Goal: Task Accomplishment & Management: Use online tool/utility

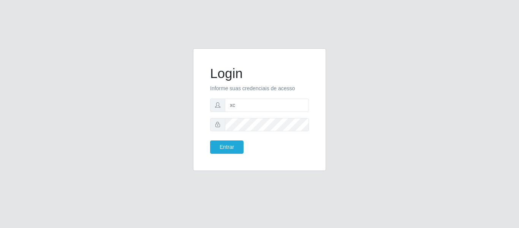
type input "x"
type input "camilacasatudo@iwof"
click at [229, 145] on button "Entrar" at bounding box center [226, 146] width 33 height 13
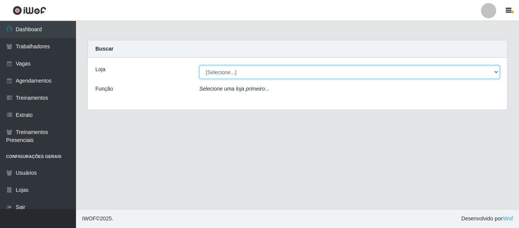
click at [224, 67] on select "[Selecione...] CasaTudo - Mangabeira Casatudo BR" at bounding box center [350, 71] width 301 height 13
select select "197"
click at [200, 65] on select "[Selecione...] CasaTudo - Mangabeira Casatudo BR" at bounding box center [350, 71] width 301 height 13
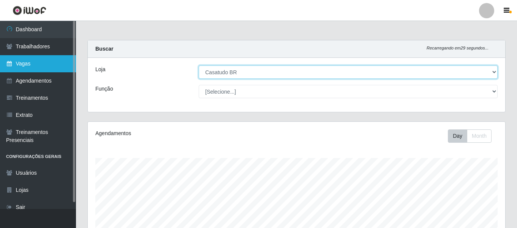
scroll to position [158, 418]
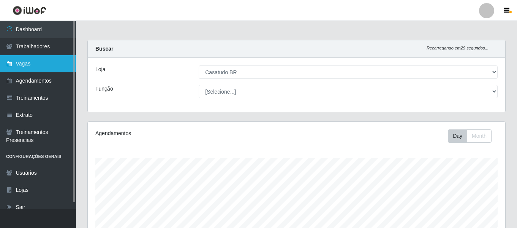
click at [49, 63] on link "Vagas" at bounding box center [38, 63] width 76 height 17
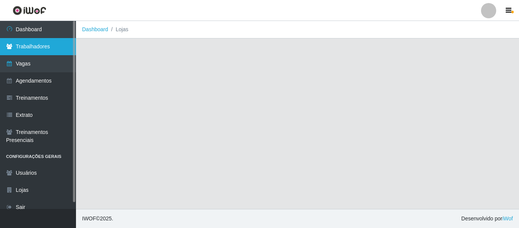
click at [48, 48] on link "Trabalhadores" at bounding box center [38, 46] width 76 height 17
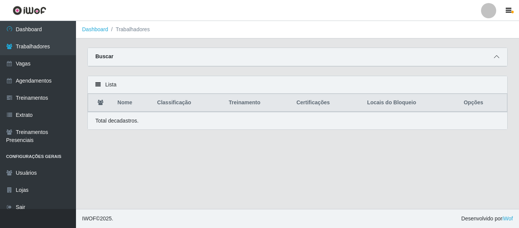
click at [497, 60] on span at bounding box center [496, 56] width 9 height 9
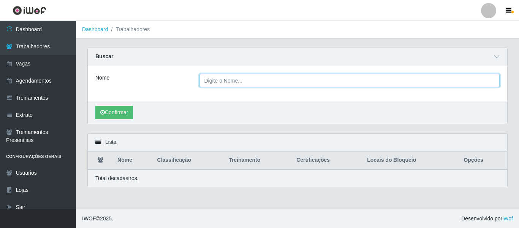
click at [286, 87] on input "Nome" at bounding box center [350, 80] width 301 height 13
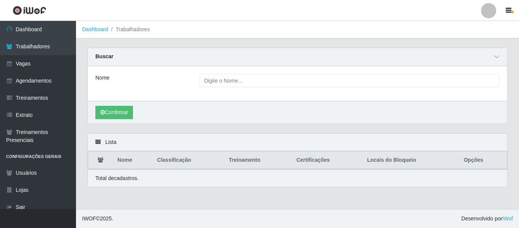
click at [331, 105] on div "Confirmar" at bounding box center [298, 112] width 420 height 23
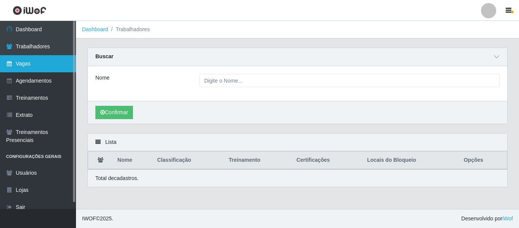
click at [32, 68] on link "Vagas" at bounding box center [38, 63] width 76 height 17
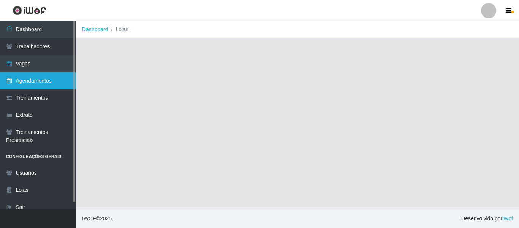
click at [40, 87] on link "Agendamentos" at bounding box center [38, 80] width 76 height 17
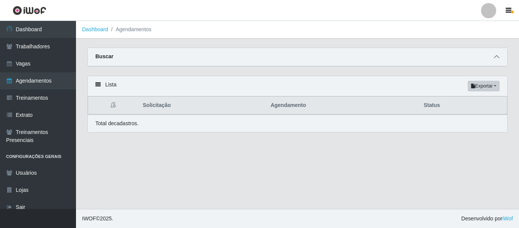
click at [496, 55] on icon at bounding box center [496, 56] width 5 height 5
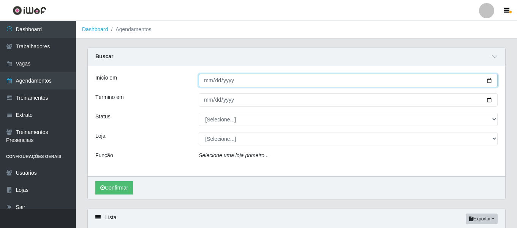
click at [206, 87] on input "Início em" at bounding box center [348, 80] width 299 height 13
type input "2025-09-14"
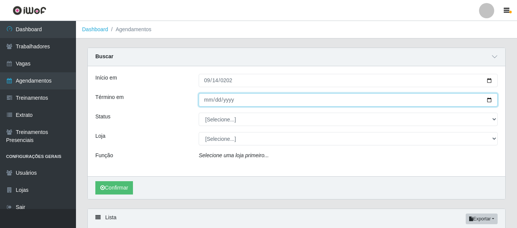
click at [204, 98] on input "Término em" at bounding box center [348, 99] width 299 height 13
type input "2005-09-14"
click at [231, 104] on input "2005-09-14" at bounding box center [348, 99] width 299 height 13
type input "2025-09-14"
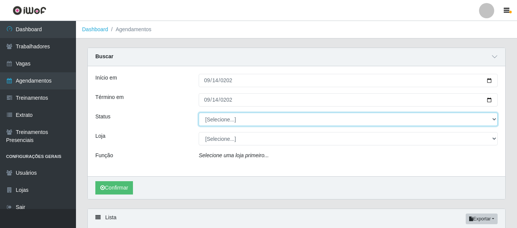
click at [230, 114] on select "[Selecione...] AGENDADO AGUARDANDO LIBERAR EM ANDAMENTO EM REVISÃO FINALIZADO C…" at bounding box center [348, 118] width 299 height 13
select select "FINALIZADO"
click at [199, 113] on select "[Selecione...] AGENDADO AGUARDANDO LIBERAR EM ANDAMENTO EM REVISÃO FINALIZADO C…" at bounding box center [348, 118] width 299 height 13
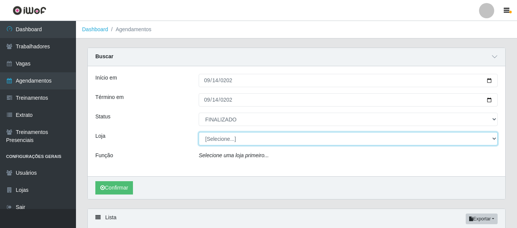
click at [227, 141] on select "[Selecione...] CasaTudo - Mangabeira Casatudo BR" at bounding box center [348, 138] width 299 height 13
select select "197"
click at [199, 132] on select "[Selecione...] CasaTudo - Mangabeira Casatudo BR" at bounding box center [348, 138] width 299 height 13
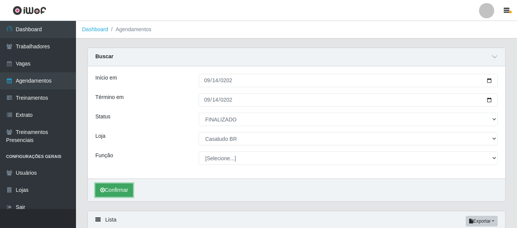
click at [132, 190] on button "Confirmar" at bounding box center [114, 189] width 38 height 13
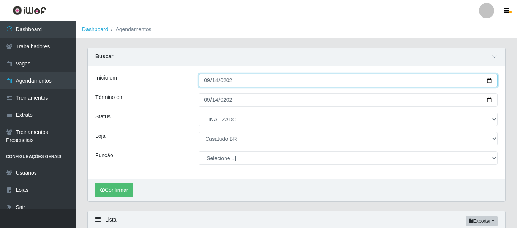
click at [209, 82] on input "2025-09-14" at bounding box center [348, 80] width 299 height 13
type input "2025-09-13"
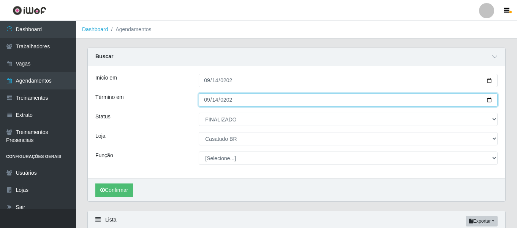
click at [204, 105] on input "2025-09-14" at bounding box center [348, 99] width 299 height 13
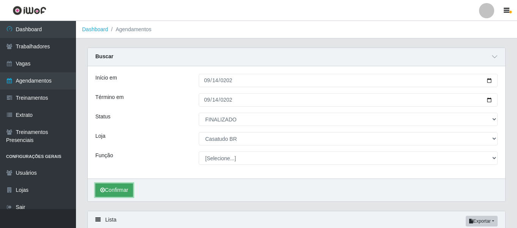
click at [120, 189] on button "Confirmar" at bounding box center [114, 189] width 38 height 13
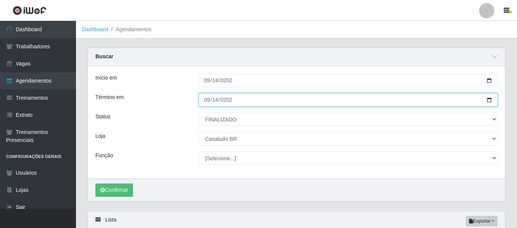
click at [208, 101] on input "2025-09-13" at bounding box center [348, 99] width 299 height 13
type input "2025-09-12"
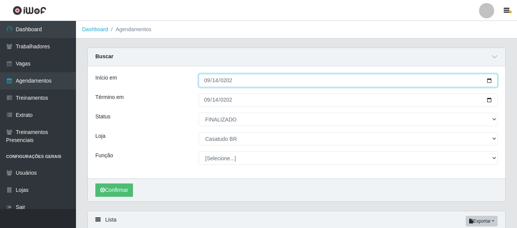
click at [204, 83] on input "2025-09-13" at bounding box center [348, 80] width 299 height 13
type input "2025-09-12"
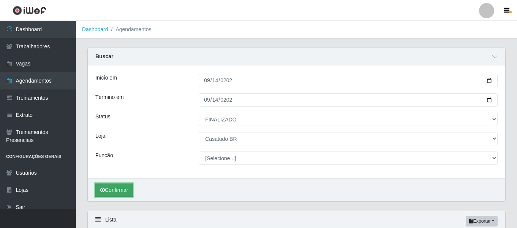
click at [120, 186] on button "Confirmar" at bounding box center [114, 189] width 38 height 13
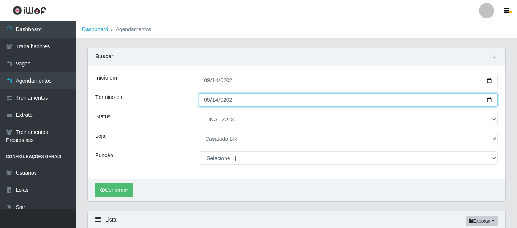
click at [208, 103] on input "2025-09-12" at bounding box center [348, 99] width 299 height 13
type input "2025-09-11"
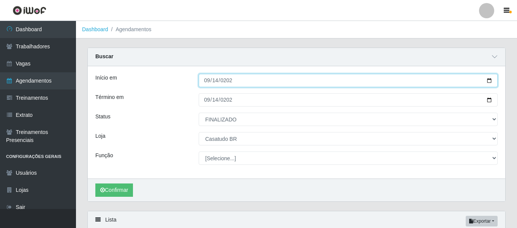
click at [206, 80] on input "2025-09-12" at bounding box center [348, 80] width 299 height 13
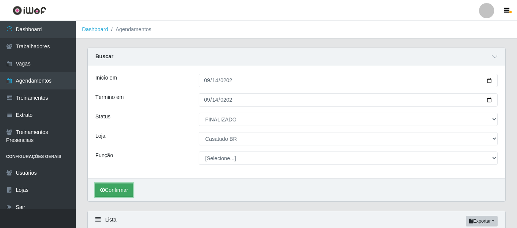
click at [126, 189] on button "Confirmar" at bounding box center [114, 189] width 38 height 13
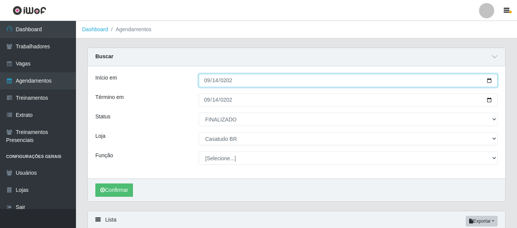
click at [208, 82] on input "2025-09-11" at bounding box center [348, 80] width 299 height 13
type input "2025-09-10"
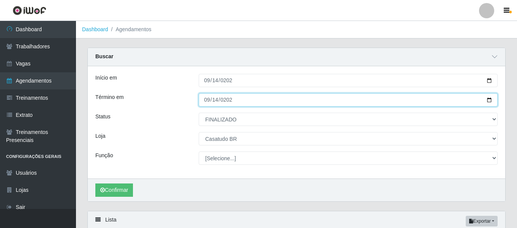
click at [204, 103] on input "2025-09-11" at bounding box center [348, 99] width 299 height 13
type input "2025-09-10"
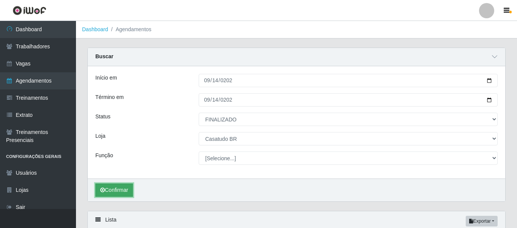
click at [125, 193] on button "Confirmar" at bounding box center [114, 189] width 38 height 13
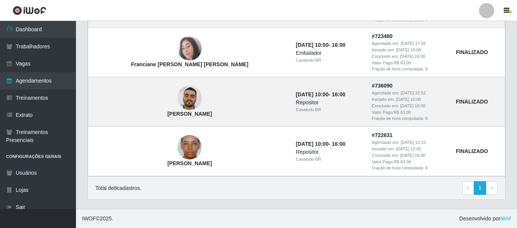
scroll to position [469, 0]
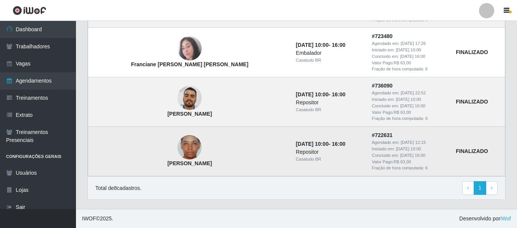
drag, startPoint x: 187, startPoint y: 166, endPoint x: 116, endPoint y: 166, distance: 71.5
click at [116, 166] on td "Gabriella batista da Silva" at bounding box center [189, 151] width 203 height 49
copy strong "Gabriella batista da Silva"
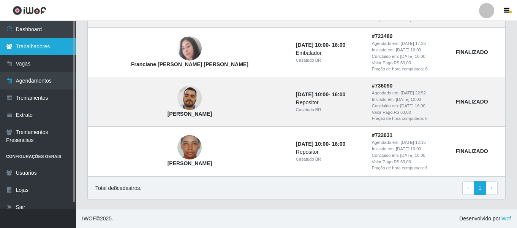
click at [57, 41] on link "Trabalhadores" at bounding box center [38, 46] width 76 height 17
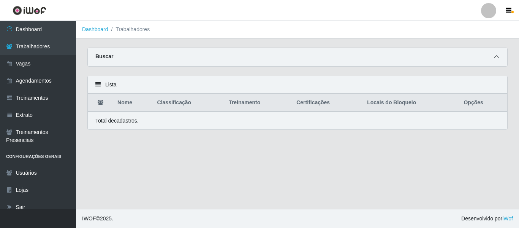
click at [496, 59] on icon at bounding box center [496, 56] width 5 height 5
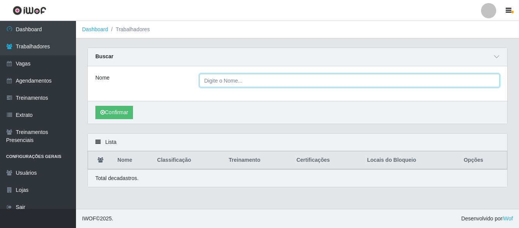
click at [284, 78] on input "Nome" at bounding box center [350, 80] width 301 height 13
paste input "Gabriella batista da Silva"
type input "Gabriella batista da Silva"
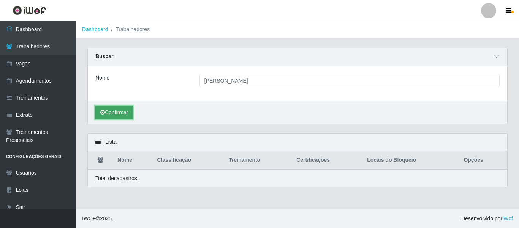
click at [133, 106] on button "Confirmar" at bounding box center [114, 112] width 38 height 13
